Goal: Task Accomplishment & Management: Manage account settings

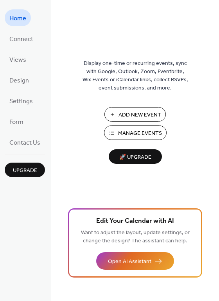
click at [123, 131] on span "Manage Events" at bounding box center [140, 133] width 44 height 8
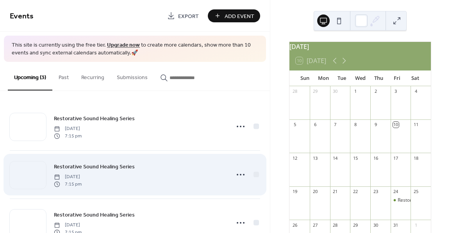
scroll to position [25, 0]
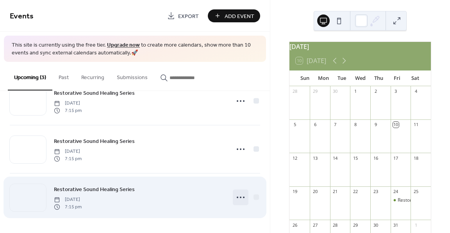
click at [237, 198] on icon at bounding box center [240, 197] width 13 height 13
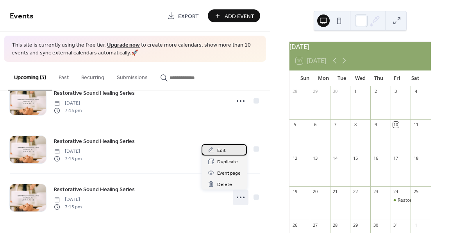
click at [222, 151] on span "Edit" at bounding box center [221, 150] width 9 height 8
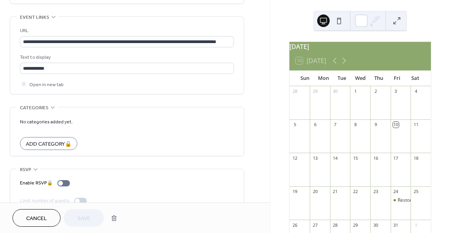
scroll to position [437, 0]
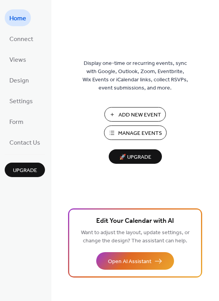
click at [141, 135] on span "Manage Events" at bounding box center [140, 133] width 44 height 8
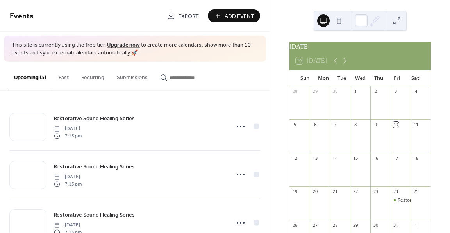
scroll to position [25, 0]
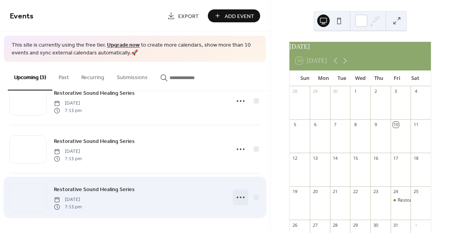
click at [239, 197] on icon at bounding box center [240, 197] width 13 height 13
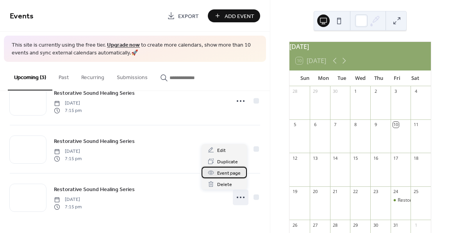
click at [228, 173] on span "Event page" at bounding box center [228, 173] width 23 height 8
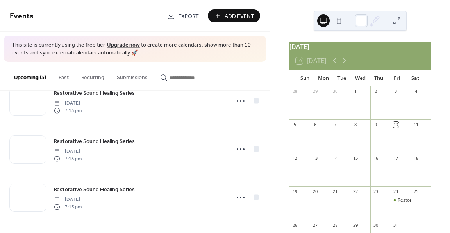
click at [339, 23] on button at bounding box center [339, 20] width 13 height 13
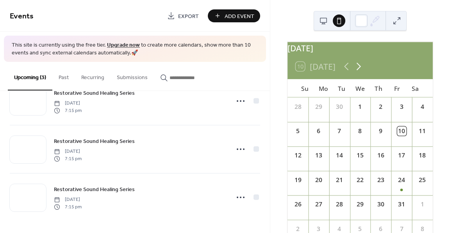
click at [362, 72] on icon at bounding box center [359, 66] width 12 height 12
